Goal: Information Seeking & Learning: Learn about a topic

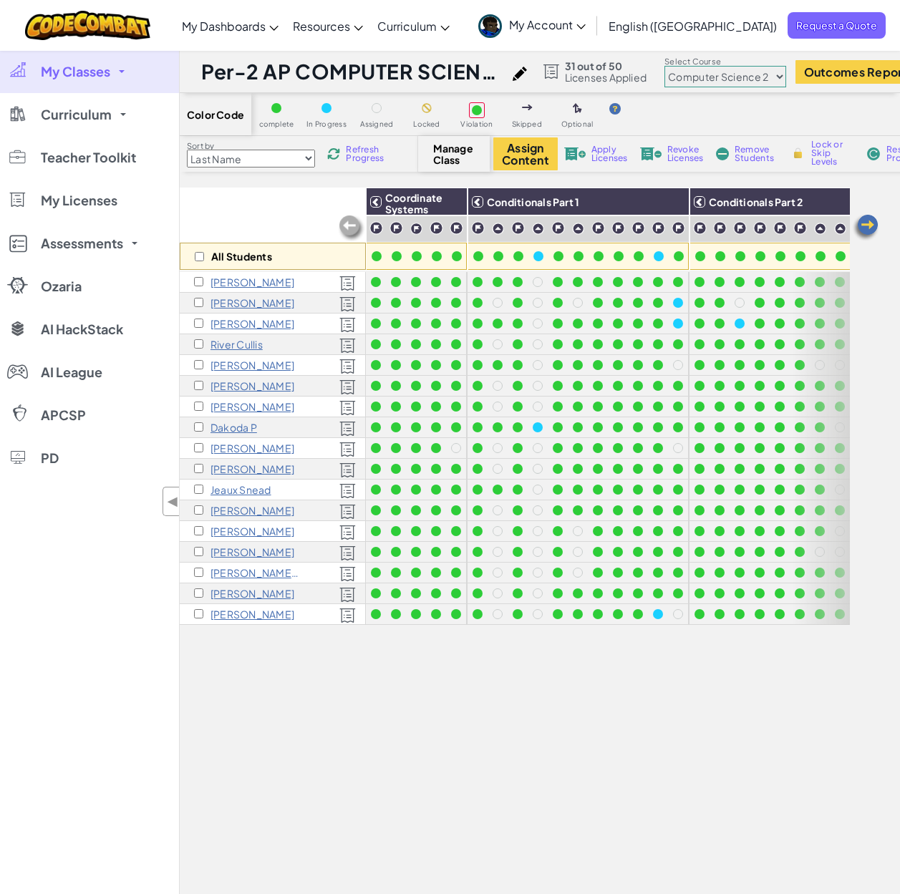
select select "5632661322961295f9428638"
click at [0, 0] on link "AP CSP" at bounding box center [0, 0] width 0 height 0
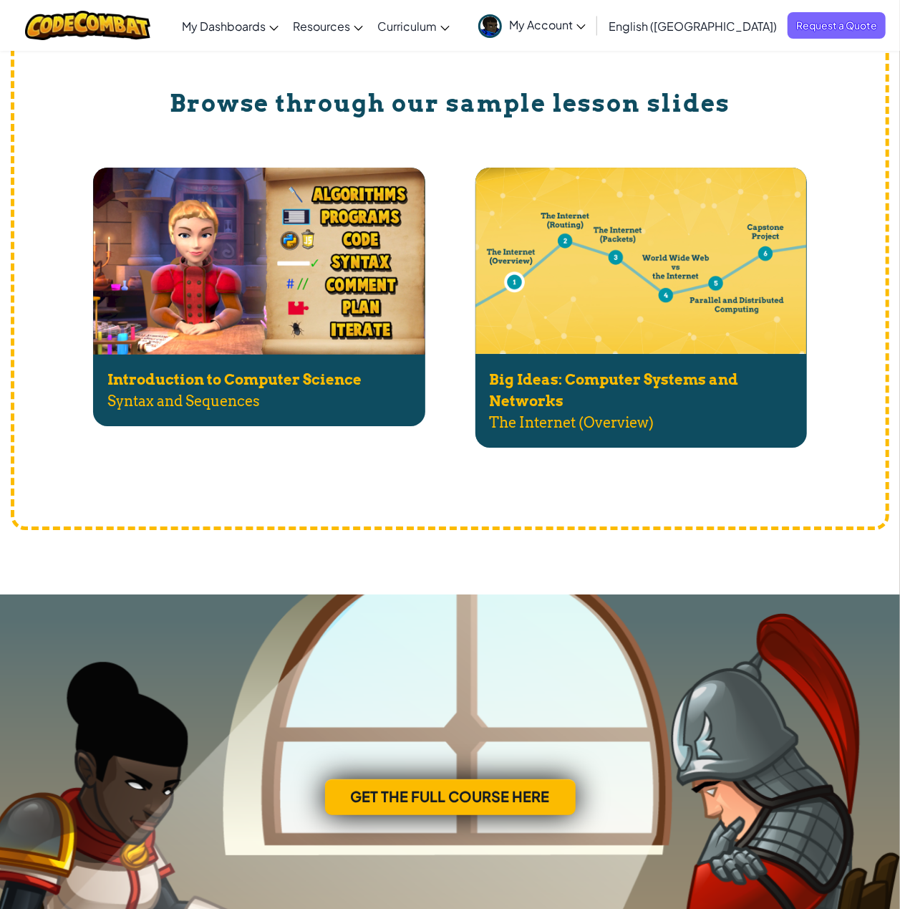
scroll to position [5164, 0]
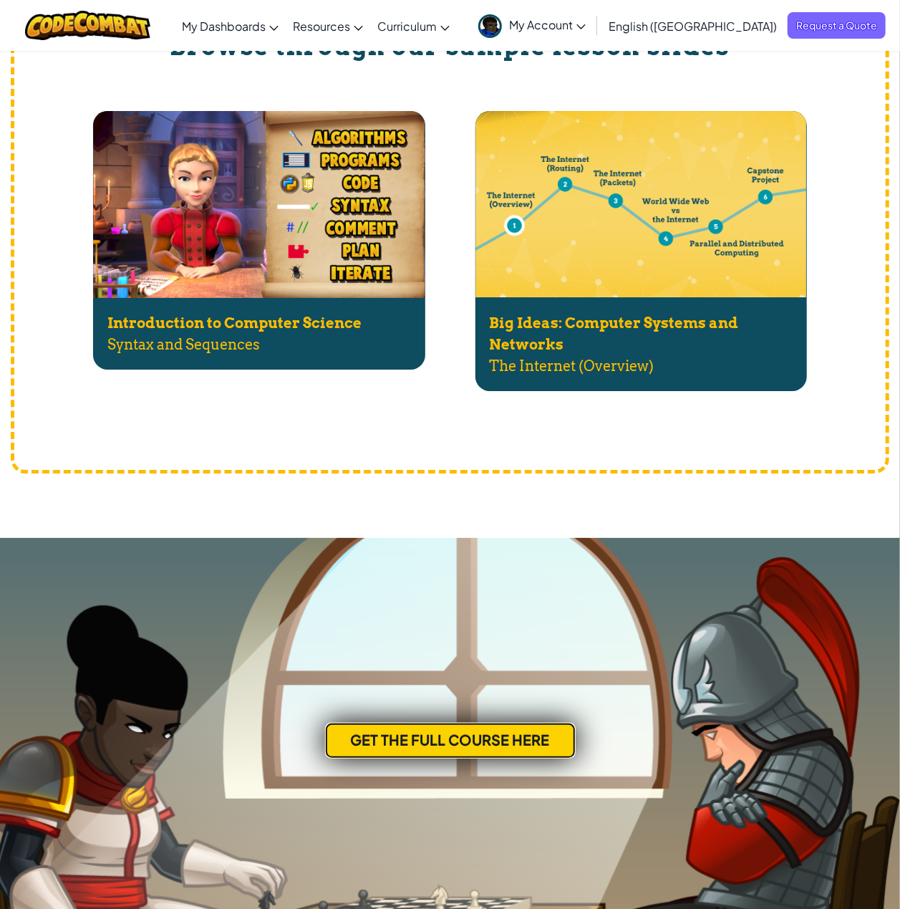
click at [453, 740] on link "Get the full course here" at bounding box center [450, 740] width 251 height 36
